Goal: Information Seeking & Learning: Learn about a topic

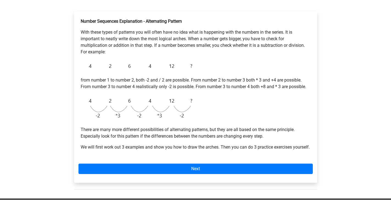
scroll to position [83, 0]
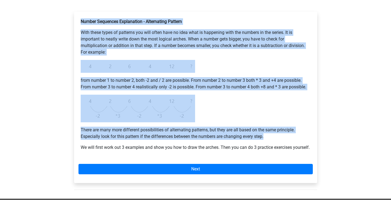
drag, startPoint x: 79, startPoint y: 18, endPoint x: 285, endPoint y: 136, distance: 236.9
click at [285, 136] on div "Number Sequences Explanation - Alternating Pattern With these types of patterns…" at bounding box center [195, 86] width 234 height 141
copy div "Number Sequences Explanation - Alternating Pattern With these types of patterns…"
click at [285, 136] on p "There are many more different possibilities of alternating patterns, but they a…" at bounding box center [196, 133] width 230 height 13
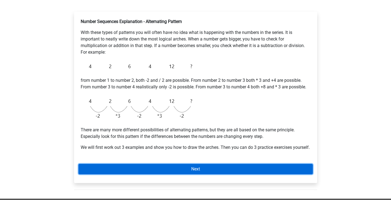
click at [252, 174] on link "Next" at bounding box center [195, 169] width 234 height 10
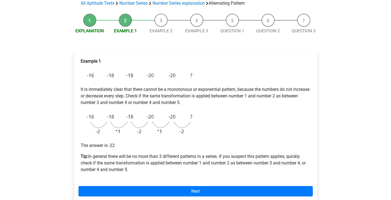
scroll to position [43, 0]
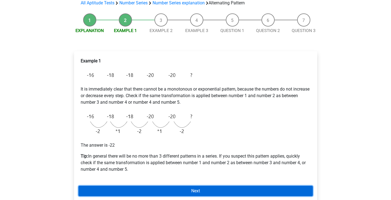
click at [204, 191] on link "Next" at bounding box center [195, 191] width 234 height 10
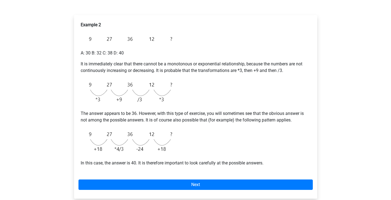
scroll to position [79, 0]
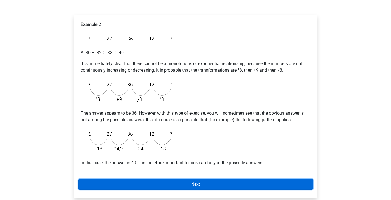
click at [189, 183] on link "Next" at bounding box center [195, 185] width 234 height 10
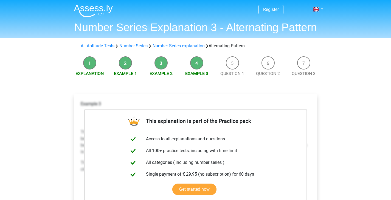
click at [88, 65] on li "Explanation" at bounding box center [90, 66] width 36 height 21
click at [120, 66] on li "Example 1" at bounding box center [125, 66] width 36 height 21
click at [123, 66] on li "Example 1" at bounding box center [125, 66] width 36 height 21
click at [125, 73] on link "Example 1" at bounding box center [125, 73] width 23 height 5
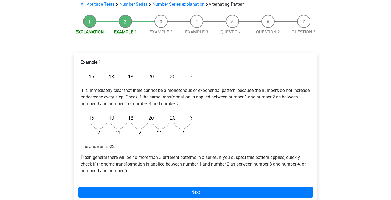
scroll to position [42, 0]
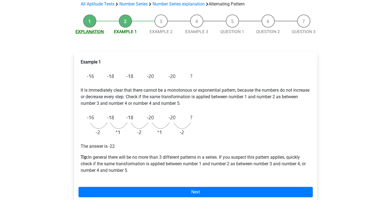
click at [87, 32] on link "Explanation" at bounding box center [89, 31] width 28 height 5
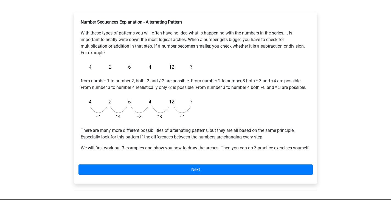
scroll to position [82, 0]
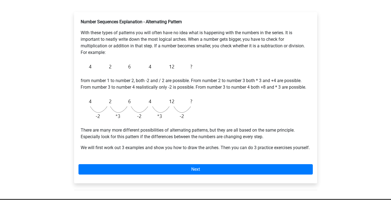
click at [147, 20] on b "Number Sequences Explanation - Alternating Pattern" at bounding box center [131, 21] width 101 height 5
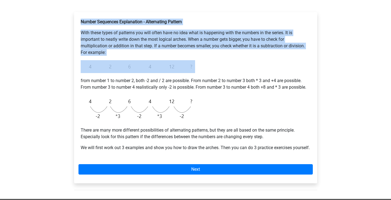
drag, startPoint x: 81, startPoint y: 20, endPoint x: 202, endPoint y: 66, distance: 129.3
click at [202, 66] on div "Number Sequences Explanation - Alternating Pattern With these types of patterns…" at bounding box center [195, 86] width 234 height 141
copy div "Number Sequences Explanation - Alternating Pattern With these types of patterns…"
click at [202, 66] on div "Number Sequences Explanation - Alternating Pattern With these types of patterns…" at bounding box center [195, 86] width 234 height 141
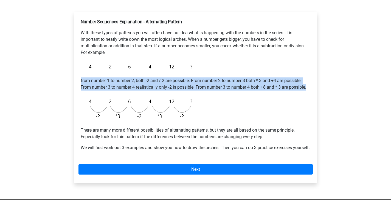
drag, startPoint x: 81, startPoint y: 79, endPoint x: 171, endPoint y: 93, distance: 91.3
click at [171, 93] on div "Number Sequences Explanation - Alternating Pattern With these types of patterns…" at bounding box center [195, 86] width 234 height 141
copy p "from number 1 to number 2, both -2 and / 2 are possible. From number 2 to numbe…"
click at [164, 112] on img at bounding box center [138, 109] width 114 height 28
click at [84, 94] on div "Number Sequences Explanation - Alternating Pattern With these types of patterns…" at bounding box center [195, 86] width 234 height 141
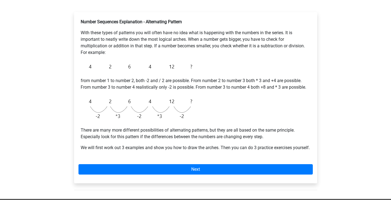
drag, startPoint x: 84, startPoint y: 94, endPoint x: 95, endPoint y: 103, distance: 14.4
click at [95, 103] on div "Number Sequences Explanation - Alternating Pattern With these types of patterns…" at bounding box center [195, 86] width 234 height 141
click at [84, 95] on img at bounding box center [138, 109] width 114 height 28
drag, startPoint x: 84, startPoint y: 95, endPoint x: 101, endPoint y: 110, distance: 22.4
click at [101, 110] on img at bounding box center [138, 109] width 114 height 28
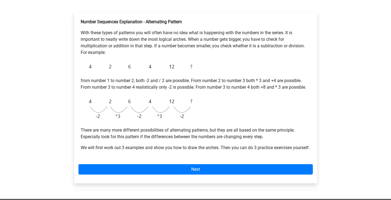
click at [89, 101] on img at bounding box center [138, 109] width 114 height 28
drag, startPoint x: 89, startPoint y: 101, endPoint x: 74, endPoint y: 129, distance: 31.7
click at [74, 129] on div "Number Sequences Explanation - Alternating Pattern With these types of patterns…" at bounding box center [195, 98] width 243 height 172
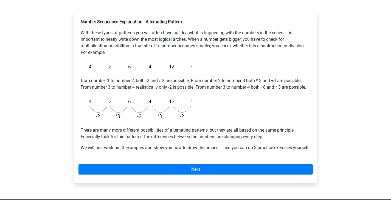
click at [79, 83] on div "Number Sequences Explanation - Alternating Pattern With these types of patterns…" at bounding box center [195, 86] width 234 height 141
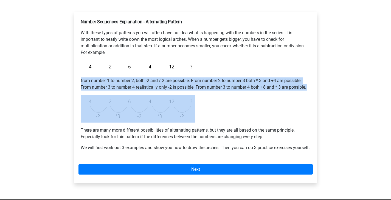
drag, startPoint x: 81, startPoint y: 78, endPoint x: 193, endPoint y: 110, distance: 116.3
click at [193, 110] on div "Number Sequences Explanation - Alternating Pattern With these types of patterns…" at bounding box center [195, 86] width 234 height 141
copy div "from number 1 to number 2, both -2 and / 2 are possible. From number 2 to numbe…"
click at [193, 110] on img at bounding box center [138, 109] width 114 height 28
click at [97, 104] on img at bounding box center [138, 109] width 114 height 28
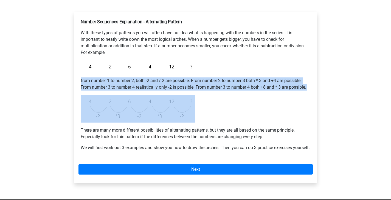
click at [84, 92] on div "Number Sequences Explanation - Alternating Pattern With these types of patterns…" at bounding box center [195, 86] width 234 height 141
drag, startPoint x: 79, startPoint y: 83, endPoint x: 181, endPoint y: 114, distance: 105.7
click at [181, 114] on div "Number Sequences Explanation - Alternating Pattern With these types of patterns…" at bounding box center [195, 86] width 234 height 141
copy div "from number 1 to number 2, both -2 and / 2 are possible. From number 2 to numbe…"
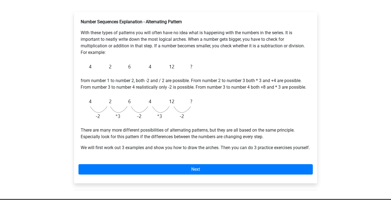
click at [252, 151] on p "We will first work out 3 examples and show you how to draw the arches. Then you…" at bounding box center [196, 148] width 230 height 7
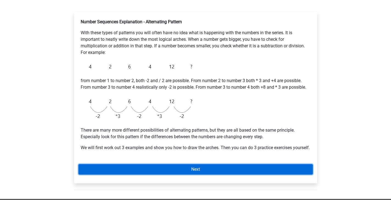
click at [214, 175] on link "Next" at bounding box center [195, 169] width 234 height 10
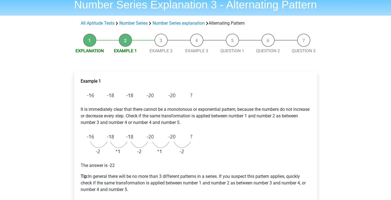
scroll to position [17, 0]
